Goal: Information Seeking & Learning: Learn about a topic

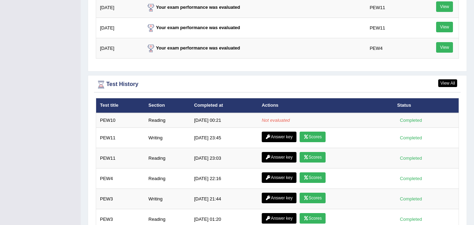
scroll to position [981, 0]
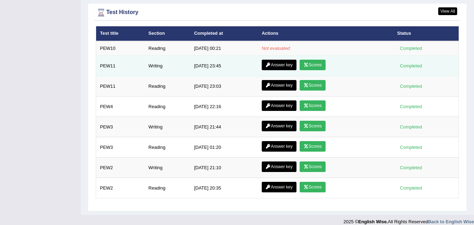
click at [306, 63] on icon at bounding box center [306, 65] width 5 height 4
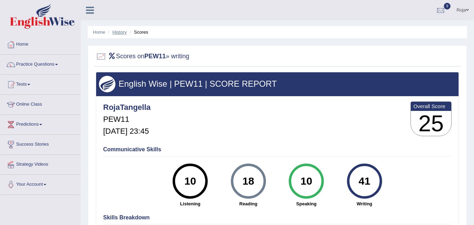
click at [117, 31] on link "History" at bounding box center [120, 31] width 14 height 5
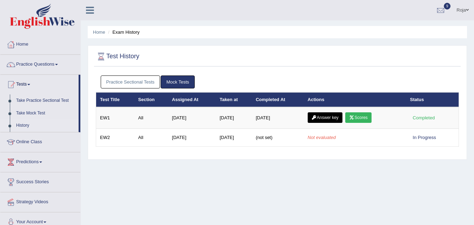
click at [147, 80] on link "Practice Sectional Tests" at bounding box center [131, 81] width 60 height 13
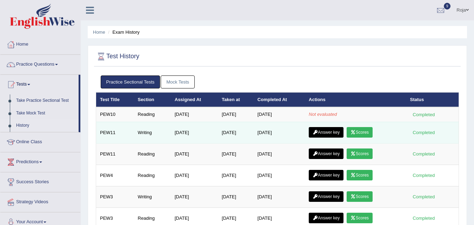
click at [366, 134] on link "Scores" at bounding box center [360, 132] width 26 height 11
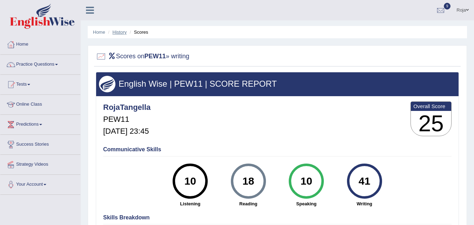
click at [119, 33] on link "History" at bounding box center [120, 31] width 14 height 5
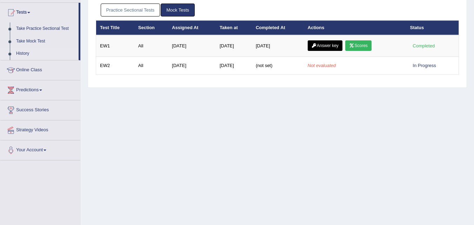
scroll to position [75, 0]
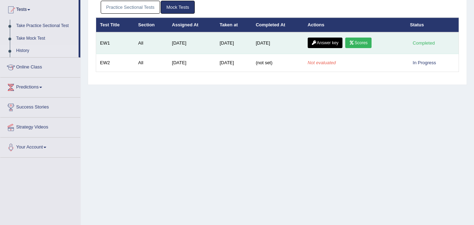
click at [320, 40] on link "Answer key" at bounding box center [325, 43] width 35 height 11
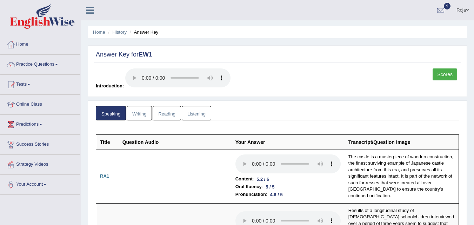
click at [119, 35] on li "History" at bounding box center [116, 32] width 20 height 7
click at [118, 32] on link "History" at bounding box center [120, 31] width 14 height 5
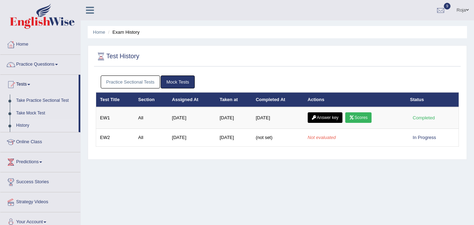
click at [116, 85] on link "Practice Sectional Tests" at bounding box center [131, 81] width 60 height 13
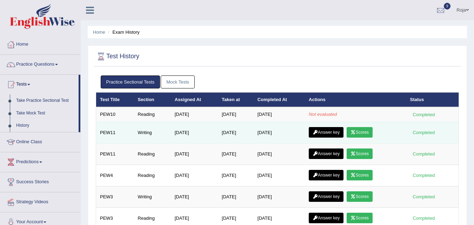
click at [333, 134] on link "Answer key" at bounding box center [326, 132] width 35 height 11
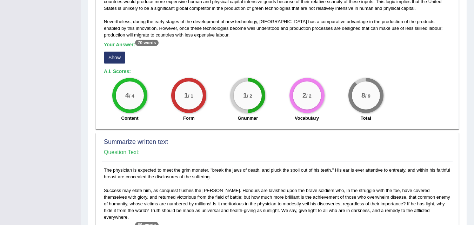
scroll to position [181, 0]
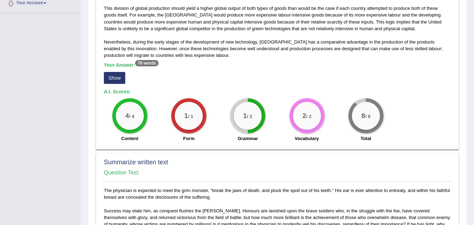
click at [121, 94] on b "A.I. Scores:" at bounding box center [117, 92] width 27 height 6
click at [116, 88] on div "With an abundance of low-priced labour relative to the United States, it is no …" at bounding box center [277, 61] width 351 height 167
click at [117, 79] on button "Show" at bounding box center [114, 78] width 21 height 12
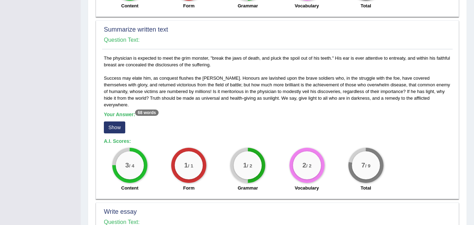
scroll to position [323, 0]
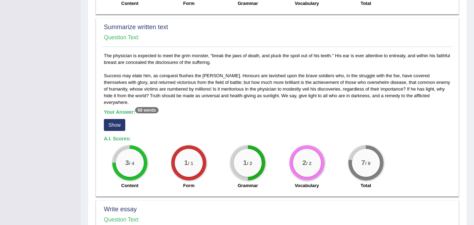
click at [111, 119] on button "Show" at bounding box center [114, 125] width 21 height 12
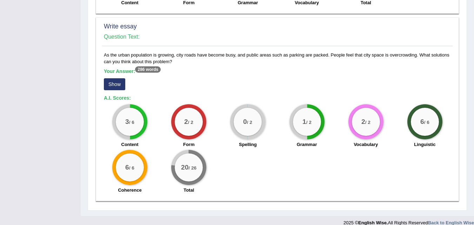
scroll to position [514, 0]
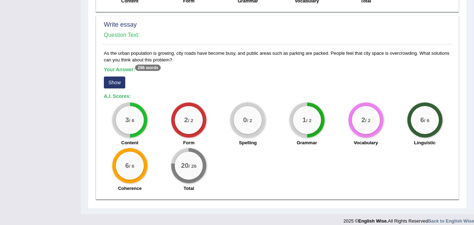
click at [116, 79] on button "Show" at bounding box center [114, 82] width 21 height 12
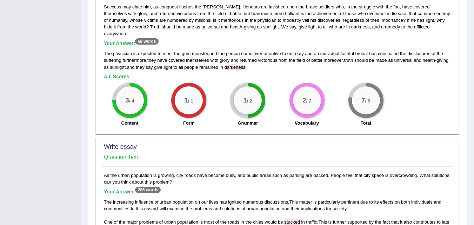
scroll to position [0, 0]
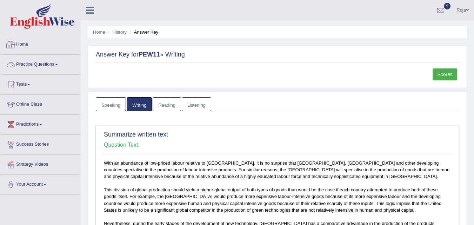
click at [25, 48] on link "Home" at bounding box center [40, 44] width 80 height 18
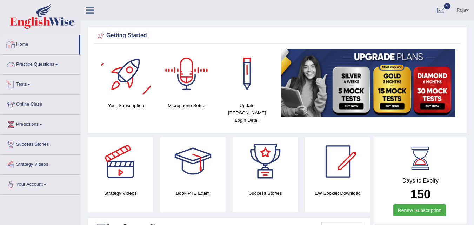
click at [42, 50] on link "Home" at bounding box center [39, 44] width 78 height 18
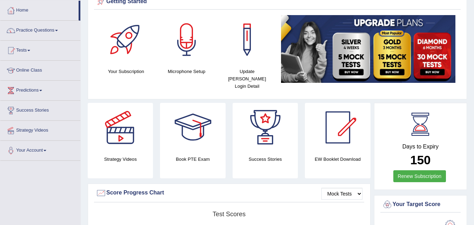
scroll to position [32, 0]
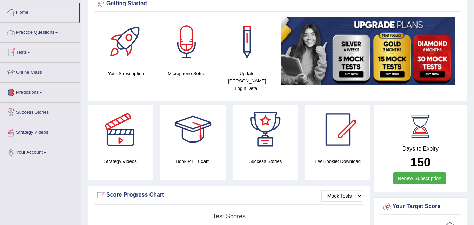
click at [58, 35] on link "Practice Questions" at bounding box center [40, 32] width 80 height 18
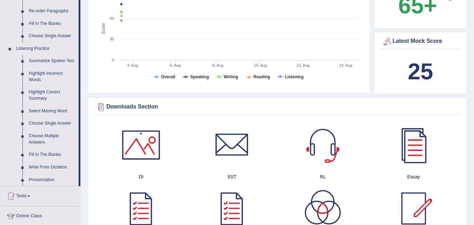
scroll to position [259, 0]
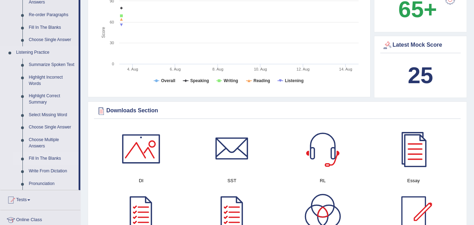
click at [60, 158] on link "Fill In The Blanks" at bounding box center [52, 158] width 53 height 13
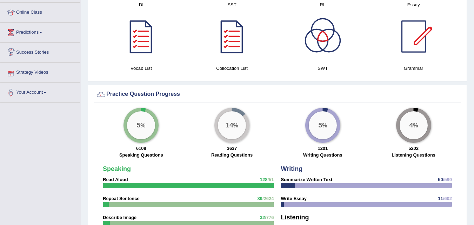
scroll to position [379, 0]
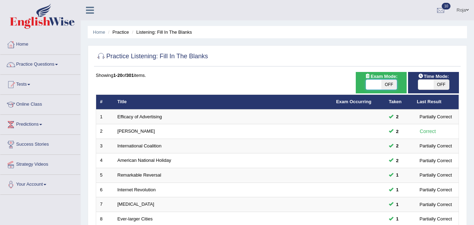
click at [373, 86] on span at bounding box center [373, 85] width 15 height 10
checkbox input "true"
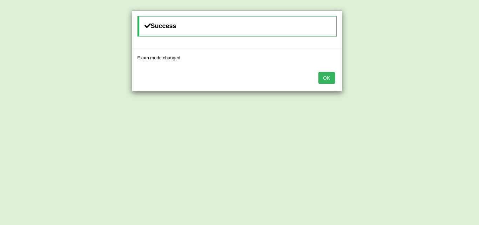
click at [327, 82] on button "OK" at bounding box center [327, 78] width 16 height 12
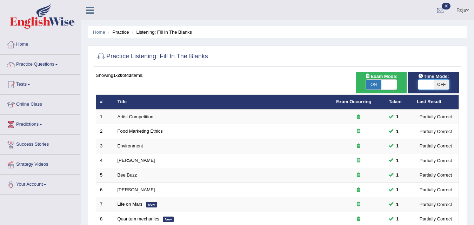
click at [421, 88] on span at bounding box center [425, 85] width 15 height 10
checkbox input "true"
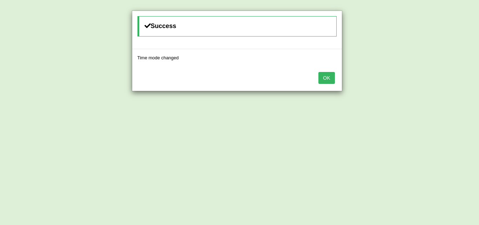
click at [319, 81] on button "OK" at bounding box center [327, 78] width 16 height 12
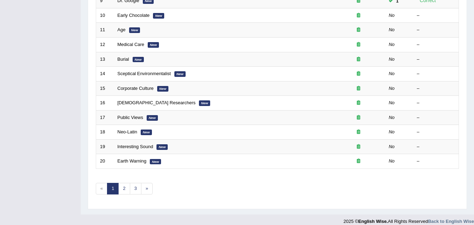
scroll to position [240, 0]
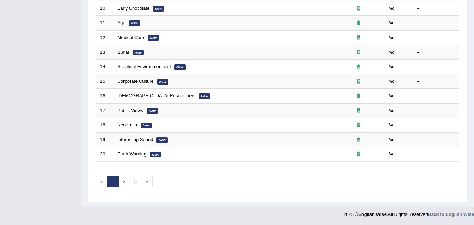
drag, startPoint x: 472, startPoint y: 177, endPoint x: 478, endPoint y: 182, distance: 7.7
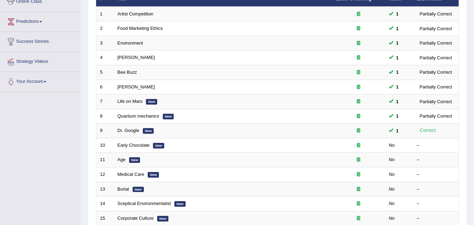
scroll to position [106, 0]
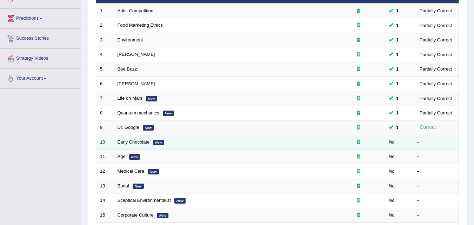
click at [138, 140] on link "Early Chocolate" at bounding box center [134, 141] width 32 height 5
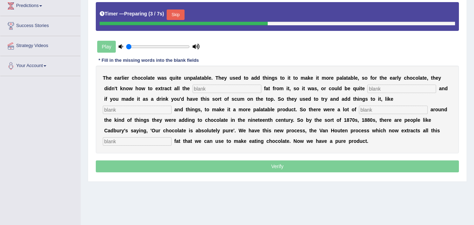
click at [283, 91] on b "m" at bounding box center [281, 89] width 4 height 6
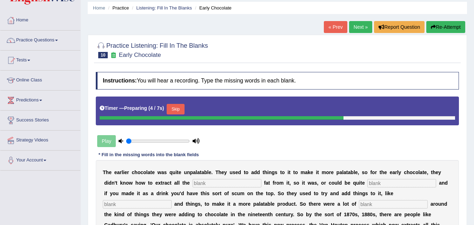
scroll to position [22, 0]
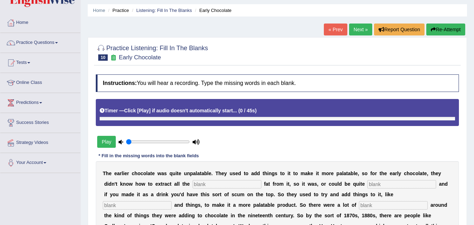
click at [119, 12] on li "Practice" at bounding box center [117, 10] width 22 height 7
click at [40, 40] on link "Practice Questions" at bounding box center [40, 42] width 80 height 18
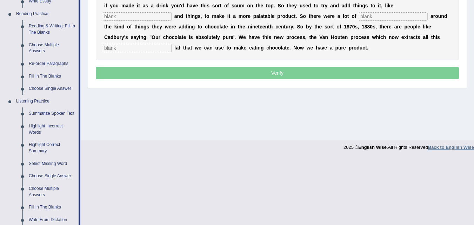
scroll to position [209, 0]
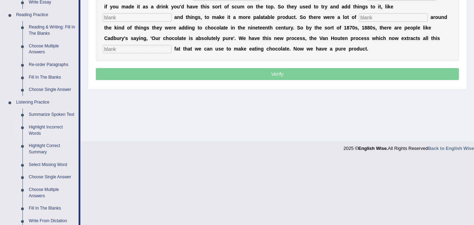
click at [51, 126] on link "Highlight Incorrect Words" at bounding box center [52, 130] width 53 height 19
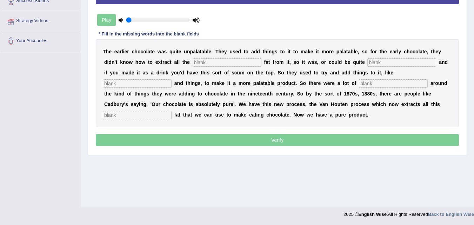
scroll to position [144, 0]
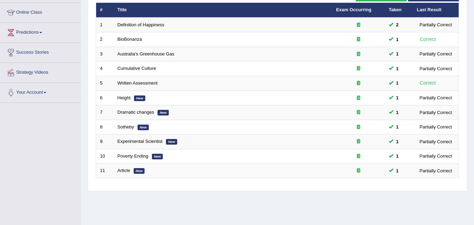
scroll to position [45, 0]
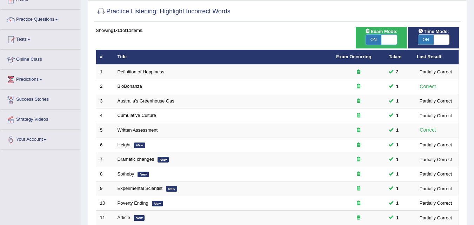
click at [389, 40] on span at bounding box center [388, 40] width 15 height 10
checkbox input "false"
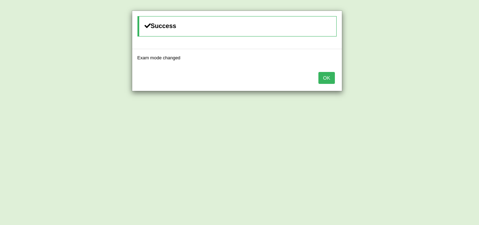
click at [328, 76] on button "OK" at bounding box center [327, 78] width 16 height 12
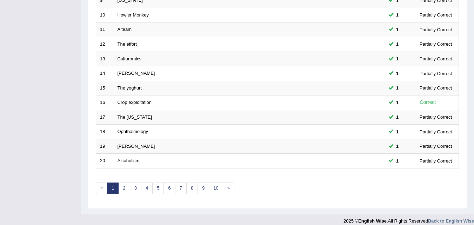
scroll to position [238, 0]
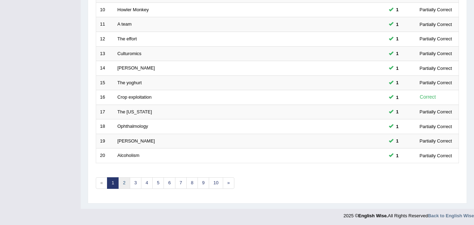
click at [121, 182] on link "2" at bounding box center [124, 183] width 12 height 12
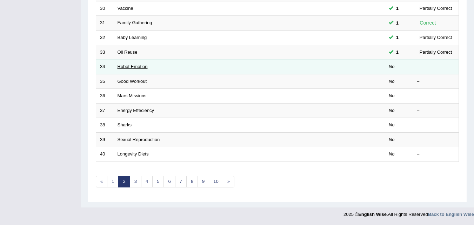
click at [142, 67] on link "Robot Emotion" at bounding box center [133, 66] width 30 height 5
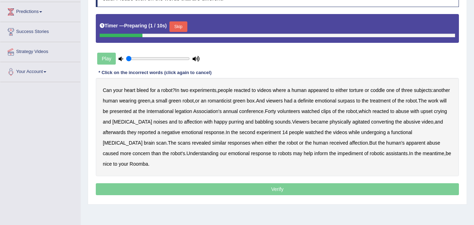
scroll to position [144, 0]
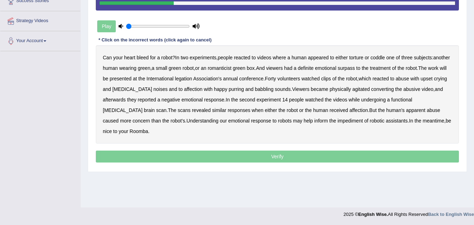
click at [232, 69] on b "romanticist" at bounding box center [220, 68] width 24 height 6
click at [355, 69] on b "surpass" at bounding box center [346, 68] width 17 height 6
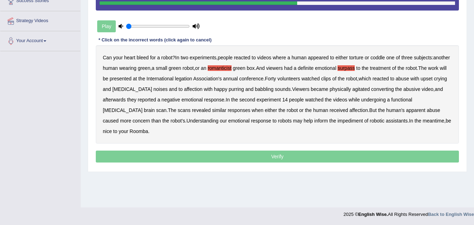
click at [394, 91] on b "converting" at bounding box center [382, 89] width 23 height 6
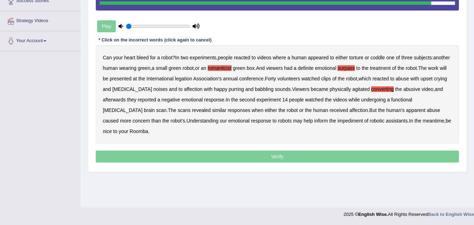
click at [338, 121] on b "impediment" at bounding box center [350, 121] width 25 height 6
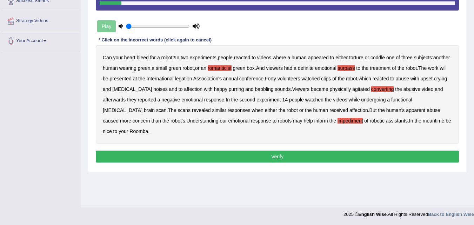
click at [382, 151] on button "Verify" at bounding box center [277, 157] width 363 height 12
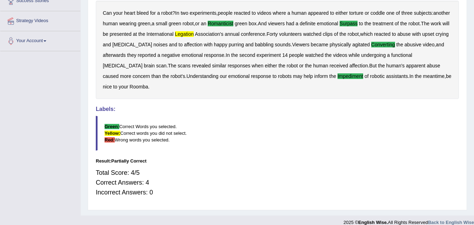
drag, startPoint x: 471, startPoint y: 117, endPoint x: 479, endPoint y: 118, distance: 7.8
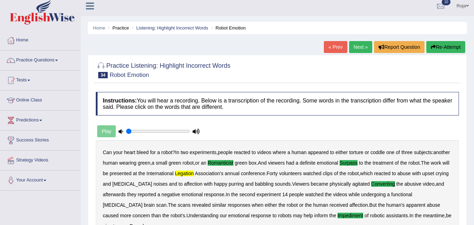
scroll to position [2, 0]
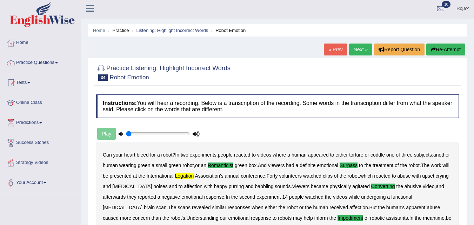
click at [365, 49] on link "Next »" at bounding box center [360, 50] width 23 height 12
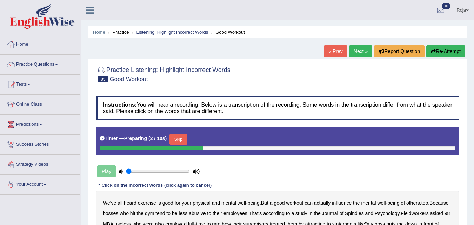
scroll to position [144, 0]
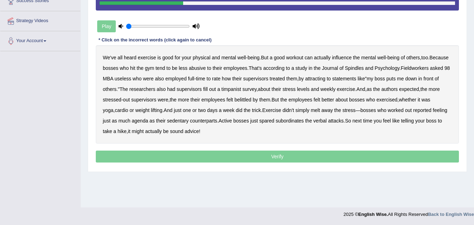
click at [364, 69] on b "Spindles" at bounding box center [354, 68] width 19 height 6
click at [444, 65] on div "We've all heard exercise is good for your physical and mental well - being . Bu…" at bounding box center [277, 94] width 363 height 98
click at [428, 67] on b "Fieldworkers" at bounding box center [415, 68] width 28 height 6
click at [326, 81] on b "attracting" at bounding box center [315, 79] width 20 height 6
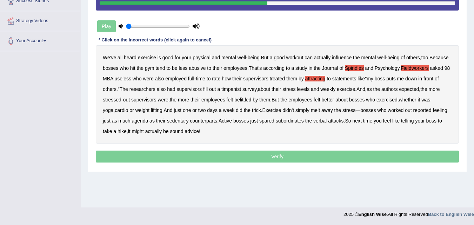
click at [241, 87] on b "timpanist" at bounding box center [231, 89] width 20 height 6
click at [241, 90] on b "timpanist" at bounding box center [231, 89] width 20 height 6
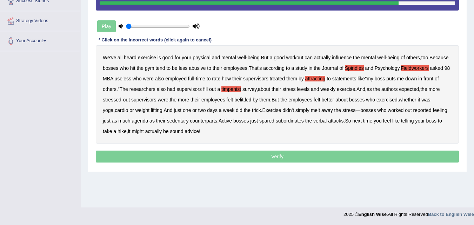
click at [142, 124] on b "agenda" at bounding box center [140, 121] width 16 height 6
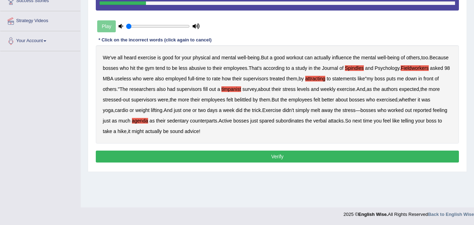
click at [182, 152] on button "Verify" at bounding box center [277, 157] width 363 height 12
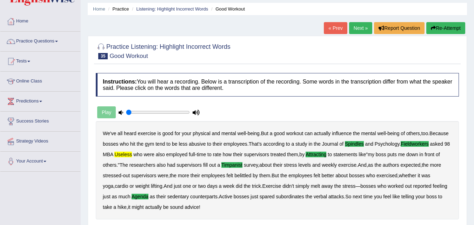
scroll to position [0, 0]
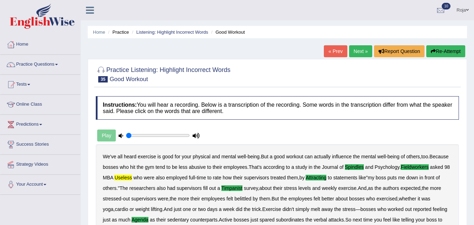
click at [367, 50] on link "Next »" at bounding box center [360, 51] width 23 height 12
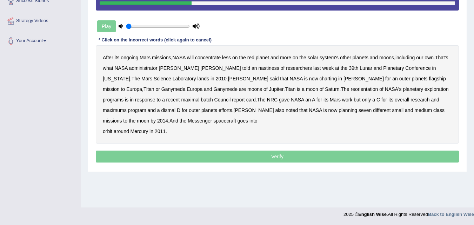
click at [259, 67] on b "nastiness" at bounding box center [269, 68] width 21 height 6
click at [232, 82] on div "After its ongoing Mars missions , NASA will concentrate less on the red planet …" at bounding box center [277, 94] width 363 height 98
click at [319, 81] on b "charting" at bounding box center [328, 79] width 18 height 6
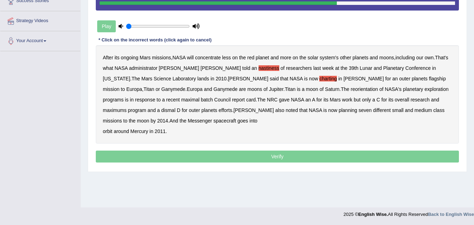
click at [199, 97] on b "maximal" at bounding box center [190, 100] width 18 height 6
click at [232, 100] on b "report" at bounding box center [238, 100] width 13 height 6
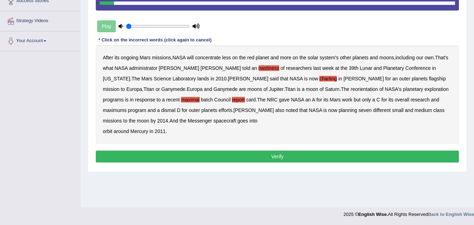
click at [200, 157] on button "Verify" at bounding box center [277, 157] width 363 height 12
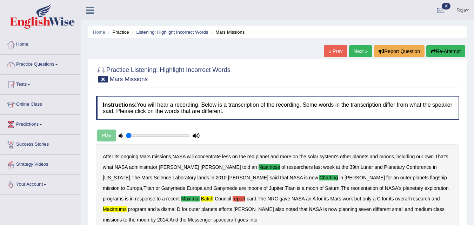
click at [357, 48] on link "Next »" at bounding box center [360, 51] width 23 height 12
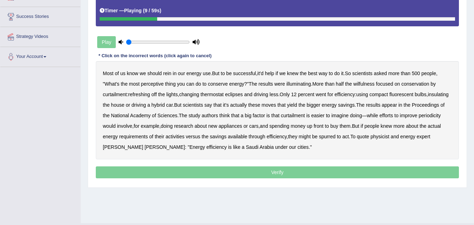
click at [155, 86] on b "perceptive" at bounding box center [152, 84] width 23 height 6
click at [133, 86] on b "most" at bounding box center [134, 84] width 11 height 6
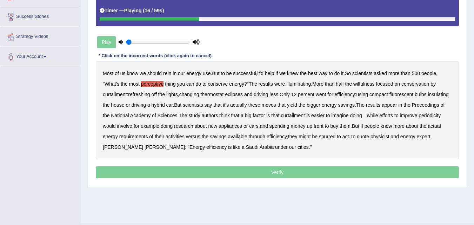
click at [360, 83] on b "wilfulness" at bounding box center [363, 84] width 21 height 6
click at [137, 98] on div "Most of us know we should rein in our energy use . But to be successful , it'd …" at bounding box center [277, 110] width 363 height 98
click at [141, 94] on b "refreshing" at bounding box center [139, 95] width 22 height 6
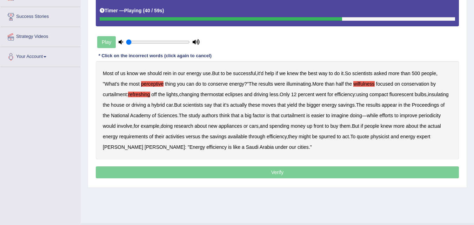
click at [419, 118] on b "periodicity" at bounding box center [430, 116] width 22 height 6
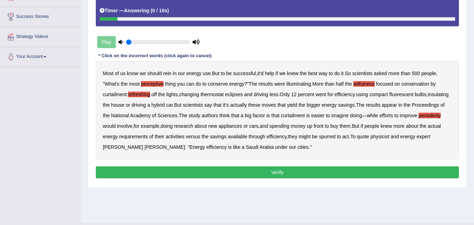
click at [213, 175] on button "Verify" at bounding box center [277, 172] width 363 height 12
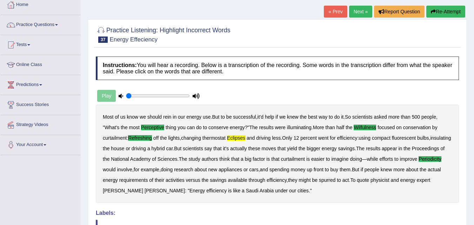
scroll to position [38, 0]
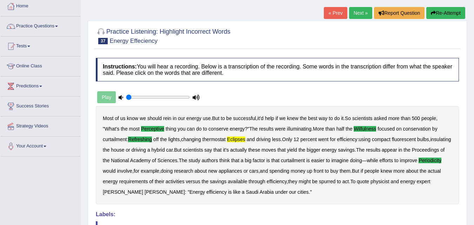
click at [357, 15] on link "Next »" at bounding box center [360, 13] width 23 height 12
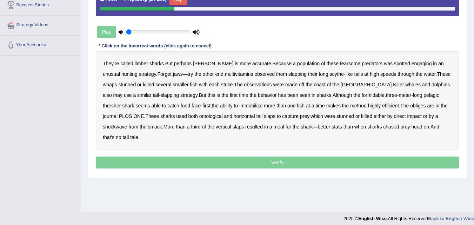
scroll to position [144, 0]
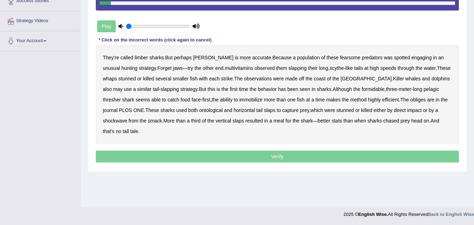
click at [138, 57] on b "limber" at bounding box center [141, 58] width 13 height 6
click at [225, 67] on b "multivitamins" at bounding box center [239, 68] width 28 height 6
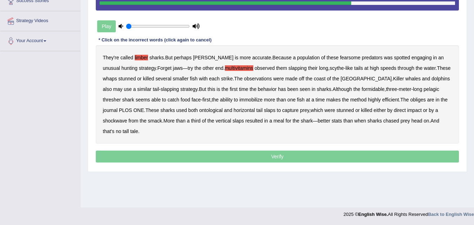
click at [410, 101] on b "obliges" at bounding box center [417, 100] width 15 height 6
click at [199, 110] on b "ontological" at bounding box center [211, 110] width 24 height 6
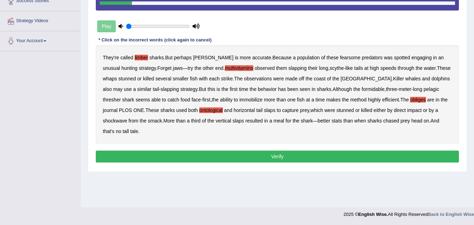
click at [191, 153] on button "Verify" at bounding box center [277, 157] width 363 height 12
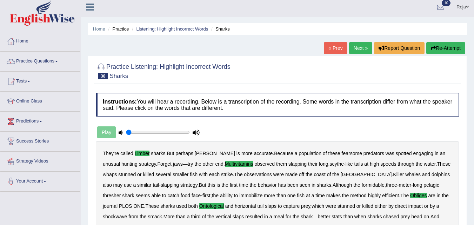
scroll to position [0, 0]
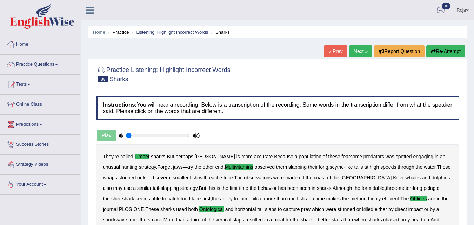
click at [441, 13] on div at bounding box center [440, 10] width 11 height 11
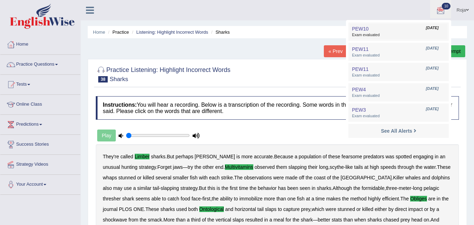
click at [426, 30] on span "Aug 15, 2025" at bounding box center [432, 28] width 13 height 6
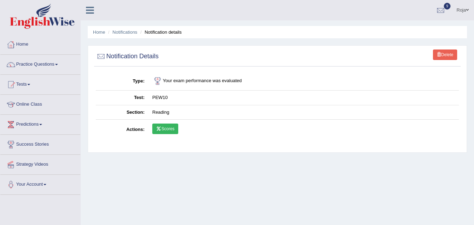
click at [164, 127] on link "Scores" at bounding box center [165, 129] width 26 height 11
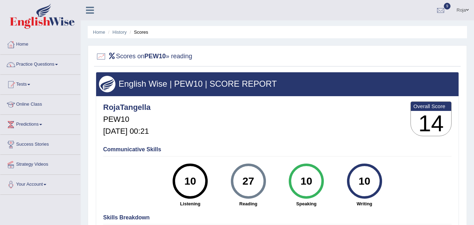
click at [118, 29] on li "History" at bounding box center [116, 32] width 20 height 7
click at [121, 33] on link "History" at bounding box center [120, 31] width 14 height 5
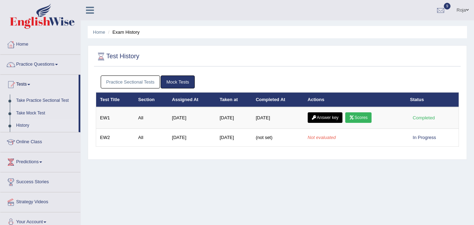
click at [115, 80] on link "Practice Sectional Tests" at bounding box center [131, 81] width 60 height 13
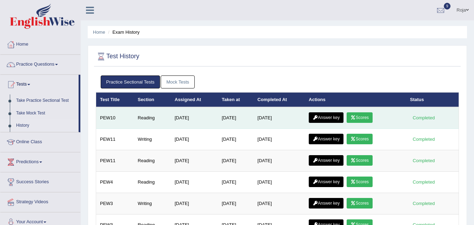
click at [333, 117] on link "Answer key" at bounding box center [326, 117] width 35 height 11
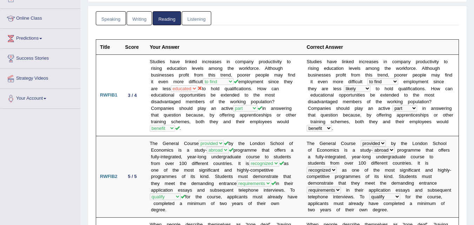
scroll to position [127, 0]
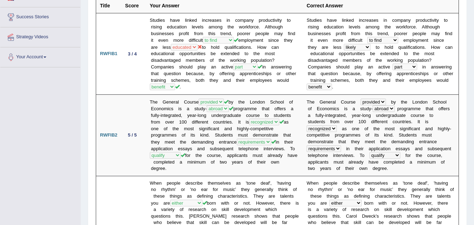
drag, startPoint x: 0, startPoint y: 0, endPoint x: 476, endPoint y: 38, distance: 477.7
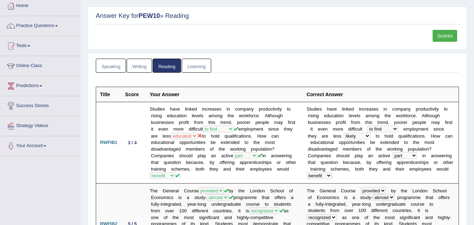
scroll to position [0, 0]
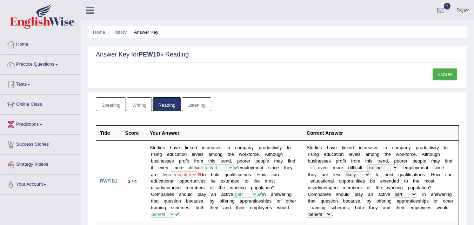
click at [122, 35] on li "History" at bounding box center [116, 32] width 20 height 7
click at [122, 34] on link "History" at bounding box center [120, 31] width 14 height 5
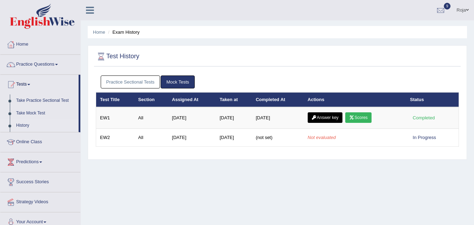
click at [131, 88] on link "Practice Sectional Tests" at bounding box center [131, 81] width 60 height 13
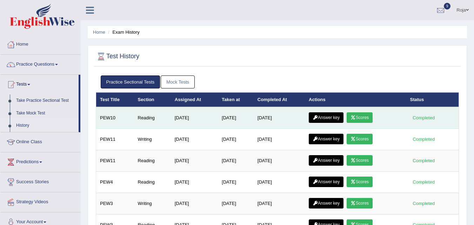
click at [361, 118] on link "Scores" at bounding box center [360, 117] width 26 height 11
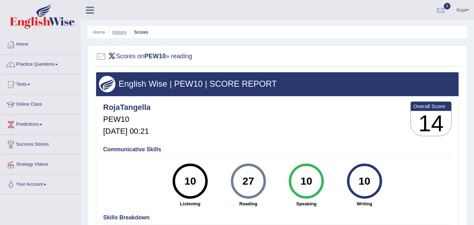
click at [125, 33] on link "History" at bounding box center [120, 31] width 14 height 5
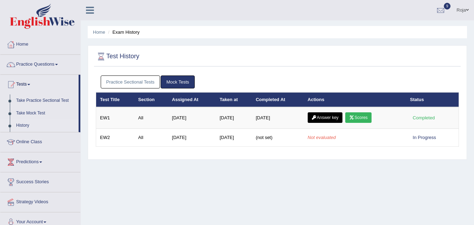
click at [137, 79] on link "Practice Sectional Tests" at bounding box center [131, 81] width 60 height 13
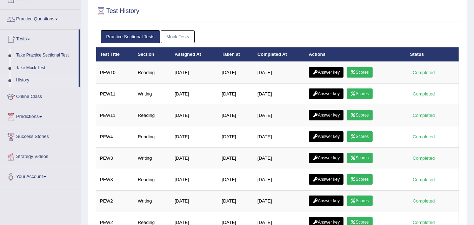
scroll to position [44, 0]
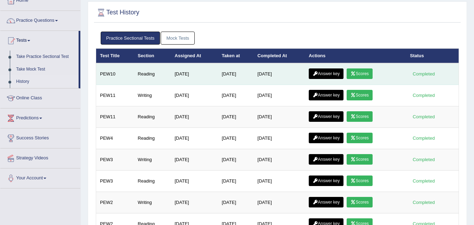
click at [333, 70] on link "Answer key" at bounding box center [326, 73] width 35 height 11
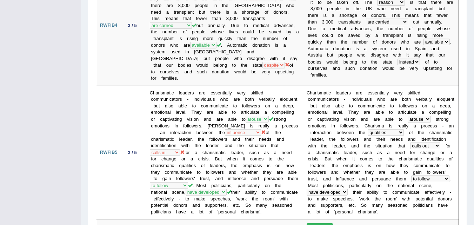
scroll to position [494, 0]
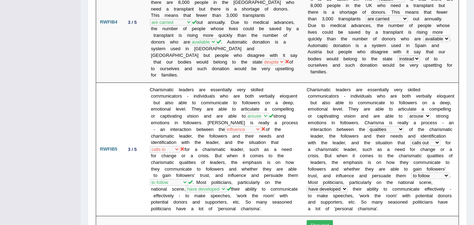
drag, startPoint x: 466, startPoint y: 85, endPoint x: 479, endPoint y: 80, distance: 14.0
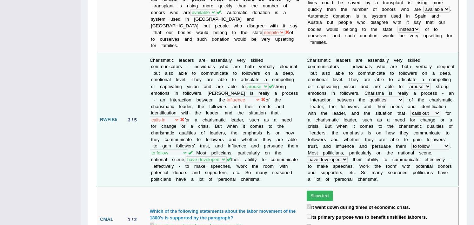
click at [438, 97] on b "i" at bounding box center [438, 99] width 1 height 5
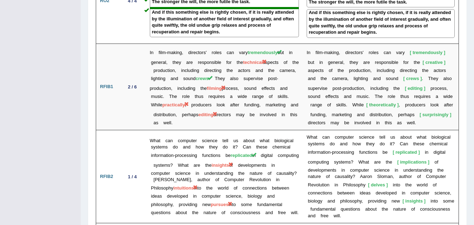
scroll to position [1037, 0]
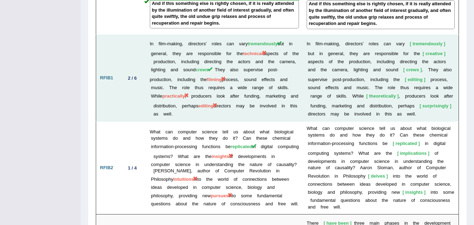
click at [264, 44] on td "In film-making, directors' roles can vary tremendously but in general, they are…" at bounding box center [224, 78] width 157 height 87
click at [231, 79] on td "In film-making, directors' roles can vary tremendously but in general, they are…" at bounding box center [224, 78] width 157 height 87
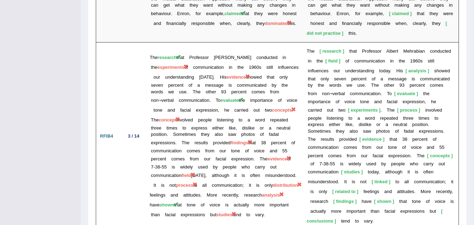
scroll to position [1383, 0]
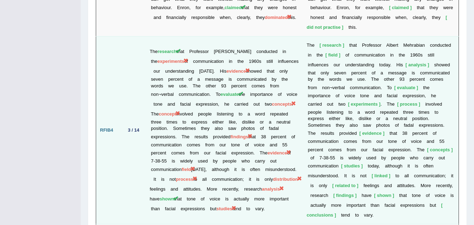
click at [353, 101] on span "experiments" at bounding box center [364, 103] width 33 height 5
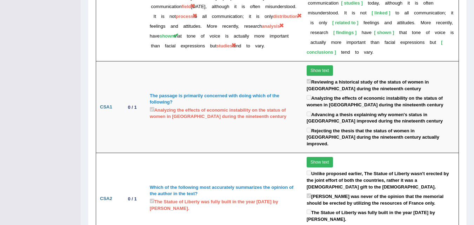
scroll to position [1549, 0]
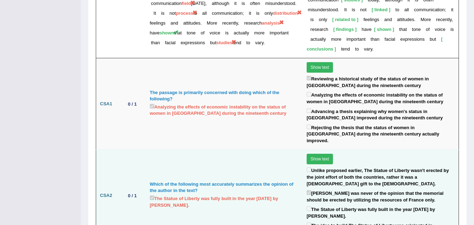
click at [428, 205] on label "The Statue of Liberty was fully built in the year [DATE] by [PERSON_NAME]." at bounding box center [381, 212] width 148 height 14
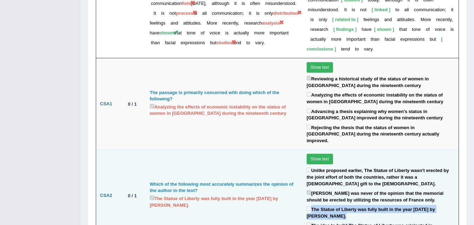
click at [428, 205] on label "The Statue of Liberty was fully built in the year [DATE] by [PERSON_NAME]." at bounding box center [381, 212] width 148 height 14
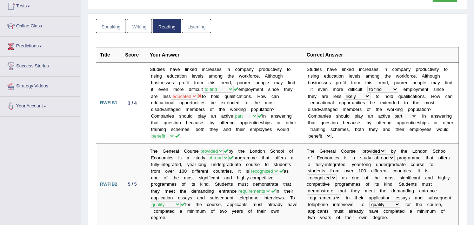
scroll to position [0, 0]
